Goal: Information Seeking & Learning: Learn about a topic

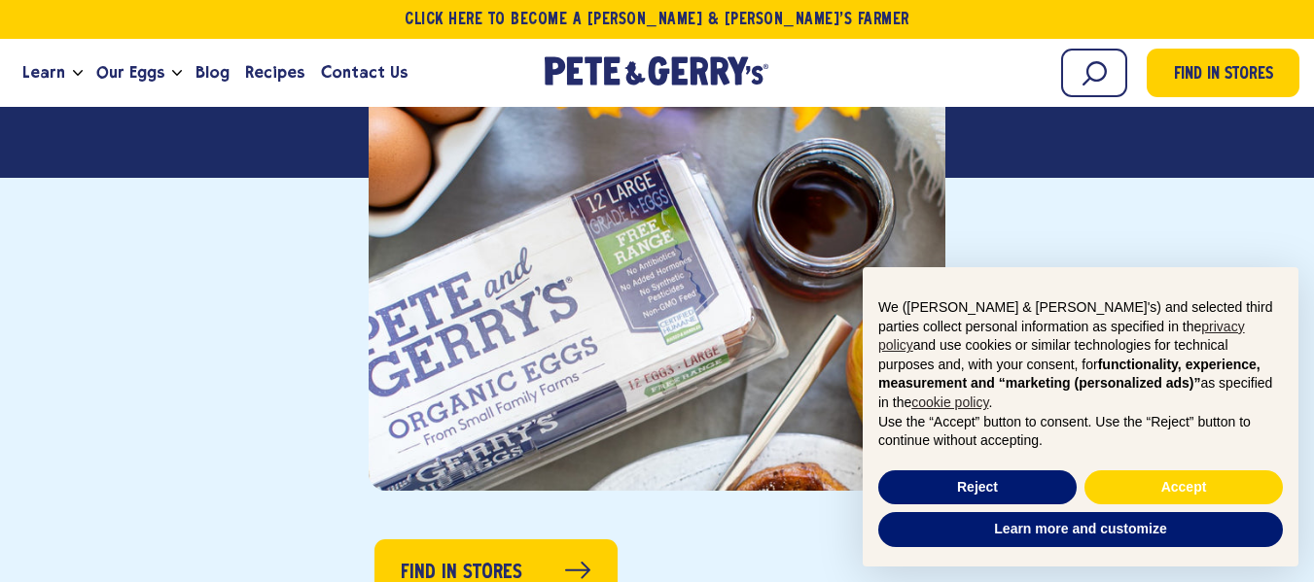
scroll to position [583, 0]
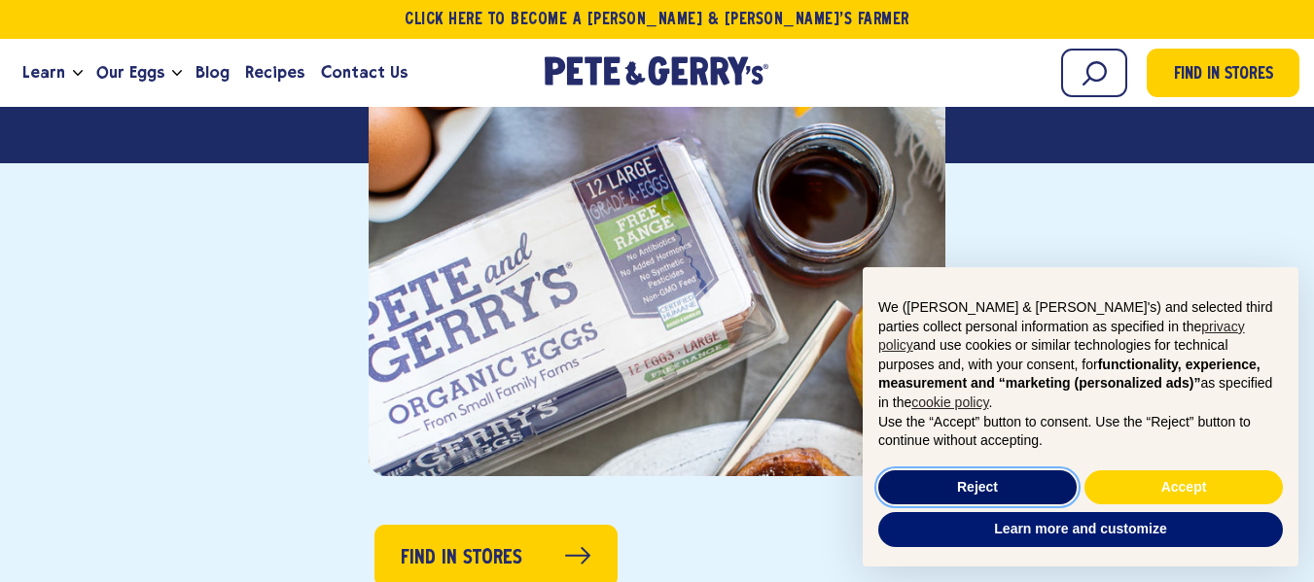
click at [993, 477] on button "Reject" at bounding box center [977, 488] width 198 height 35
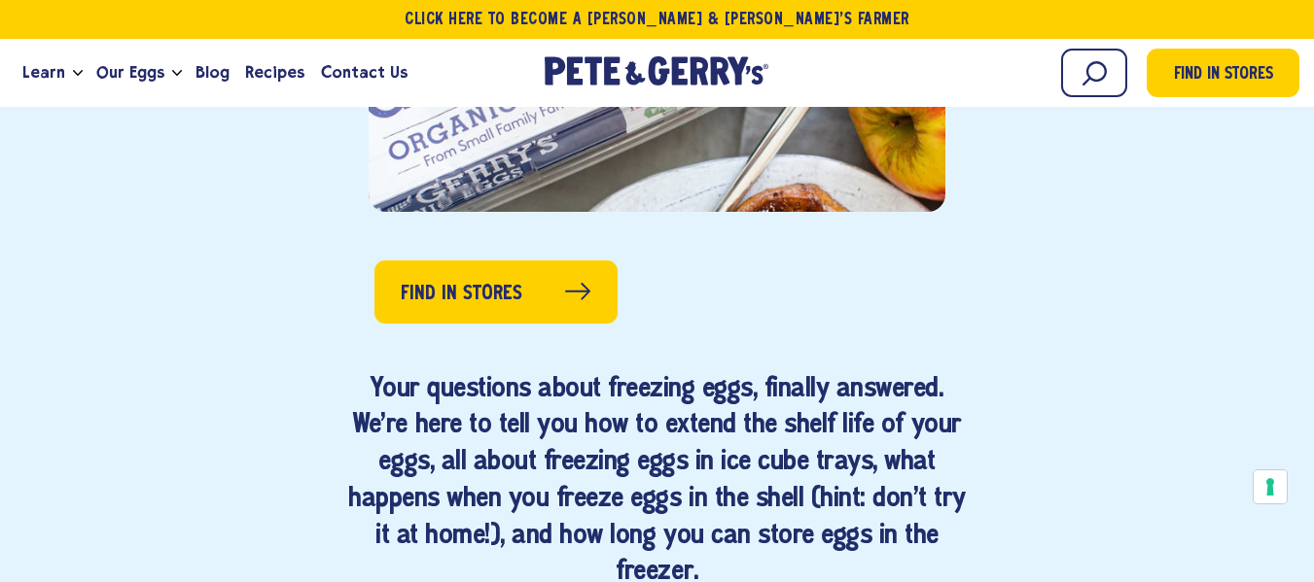
scroll to position [875, 0]
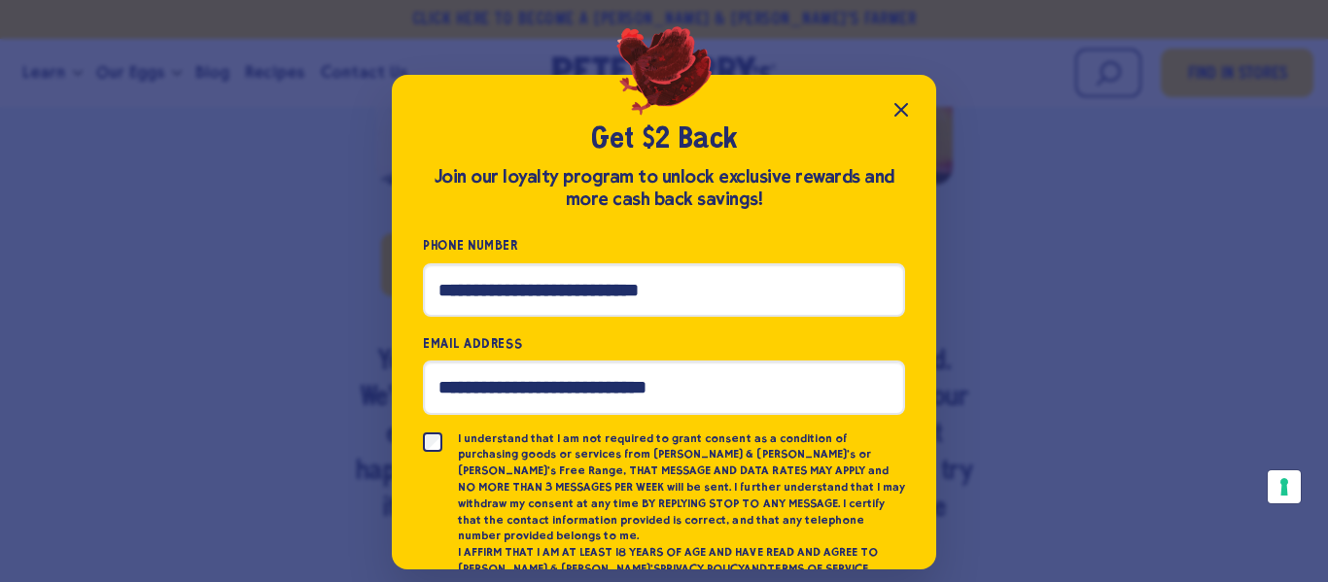
click at [899, 110] on icon "Close popup" at bounding box center [901, 109] width 23 height 23
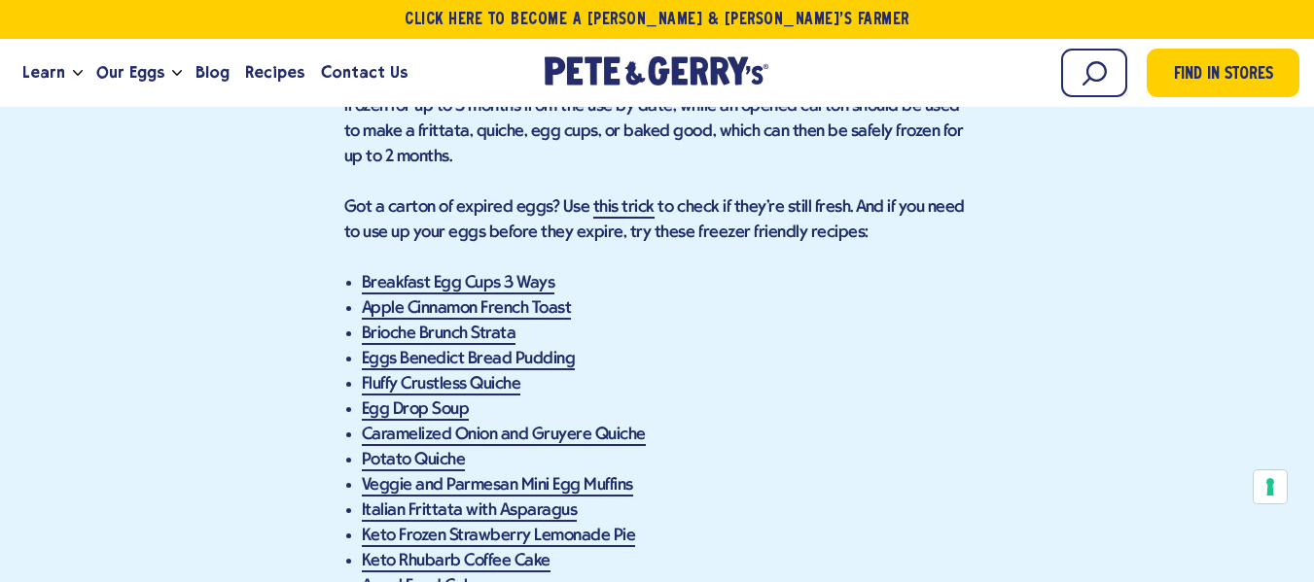
scroll to position [4181, 0]
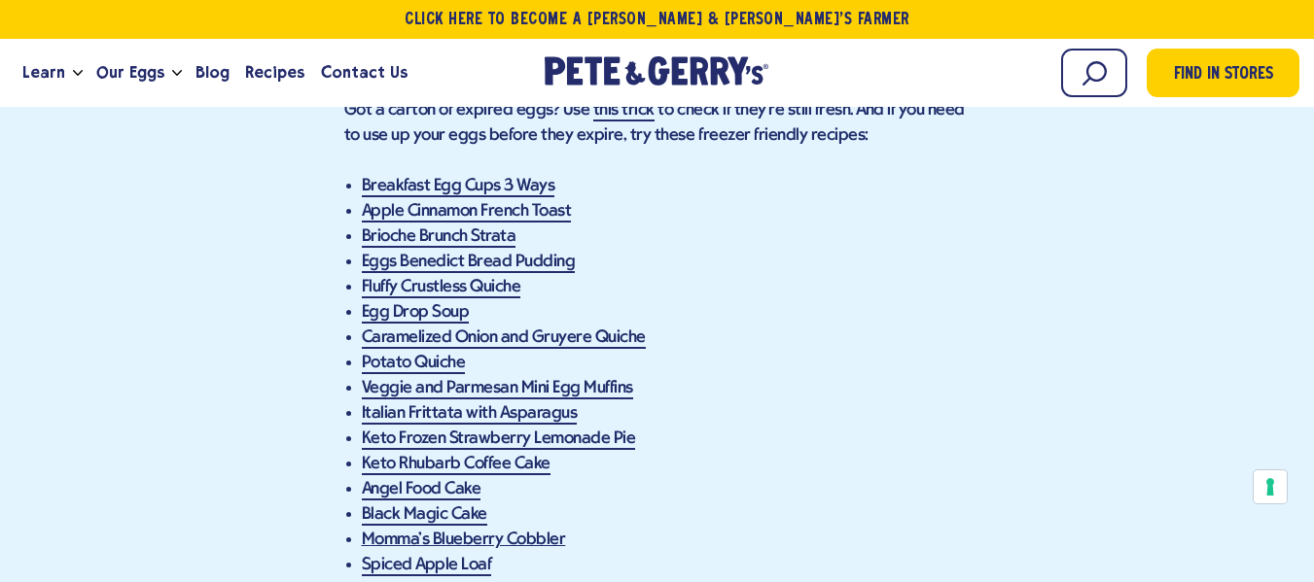
click at [520, 531] on link "Momma’s Blueberry Cobbler" at bounding box center [464, 541] width 204 height 20
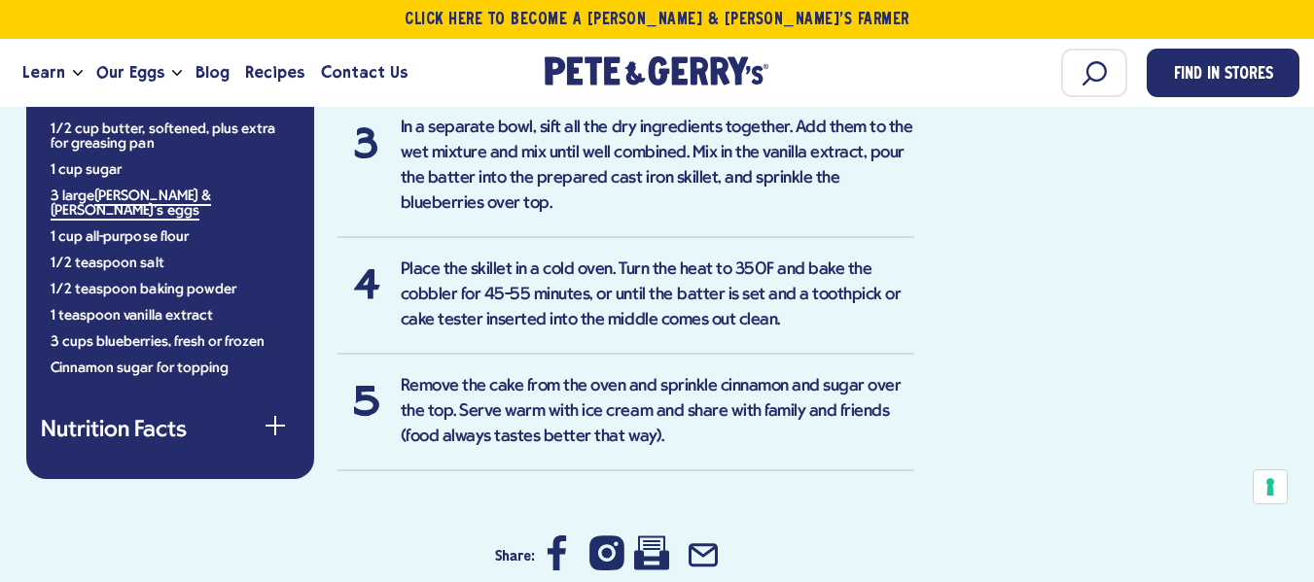
scroll to position [1556, 0]
